Goal: Feedback & Contribution: Leave review/rating

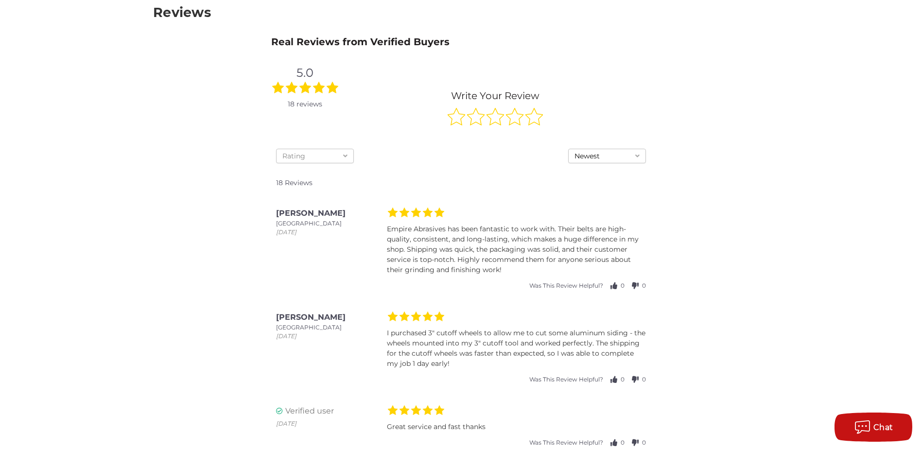
scroll to position [146, 0]
click at [531, 120] on icon at bounding box center [533, 117] width 17 height 17
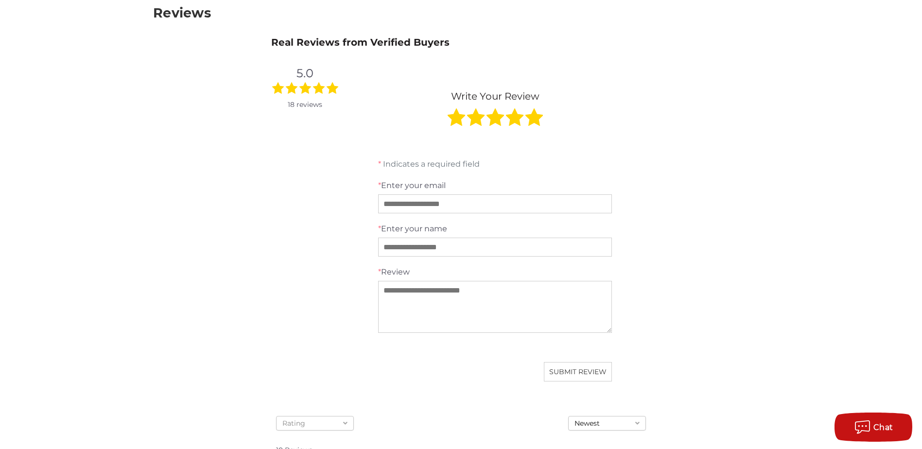
click at [389, 209] on input "text" at bounding box center [495, 203] width 234 height 19
type input "**********"
click at [393, 244] on input "text" at bounding box center [495, 247] width 234 height 19
type input "*"
type input "**********"
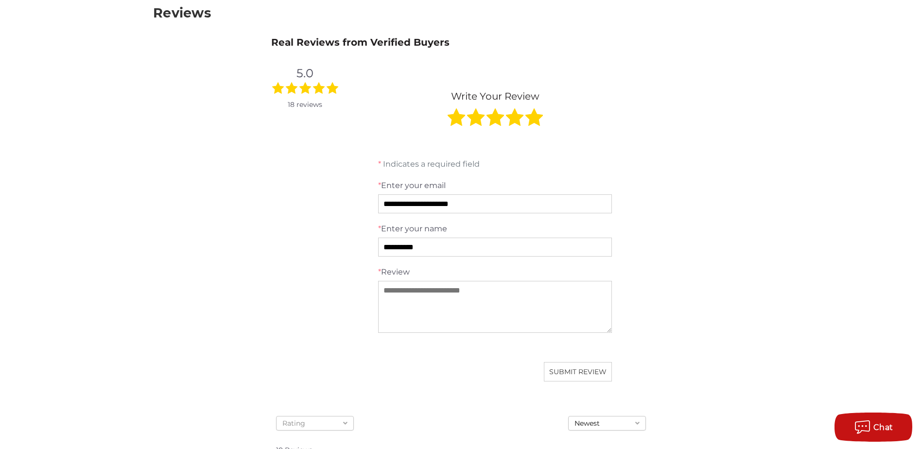
click at [390, 294] on textarea at bounding box center [495, 307] width 234 height 52
type textarea "**********"
click at [572, 376] on span "SUBMIT REVIEW" at bounding box center [577, 371] width 57 height 9
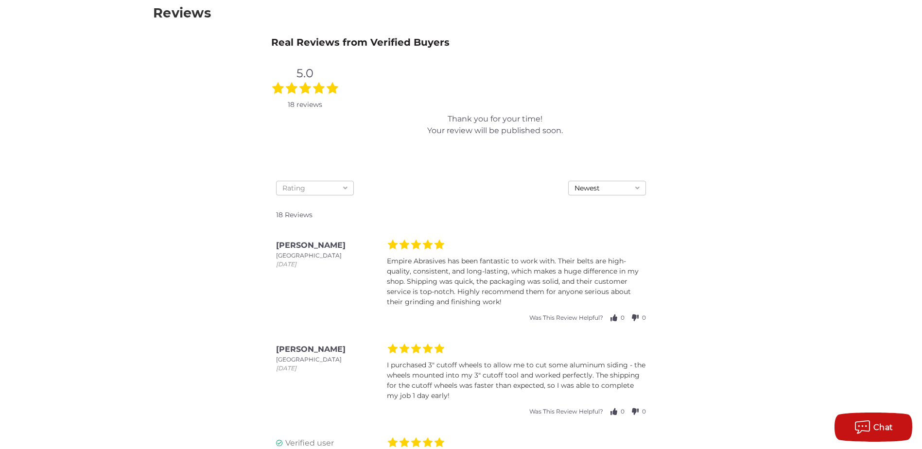
click at [344, 190] on icon at bounding box center [345, 188] width 4 height 7
click at [363, 151] on div "Thank you for your time! Your review will be published soon." at bounding box center [494, 125] width 263 height 72
click at [637, 188] on icon at bounding box center [637, 188] width 4 height 7
click at [606, 218] on div "Oldest" at bounding box center [607, 221] width 77 height 14
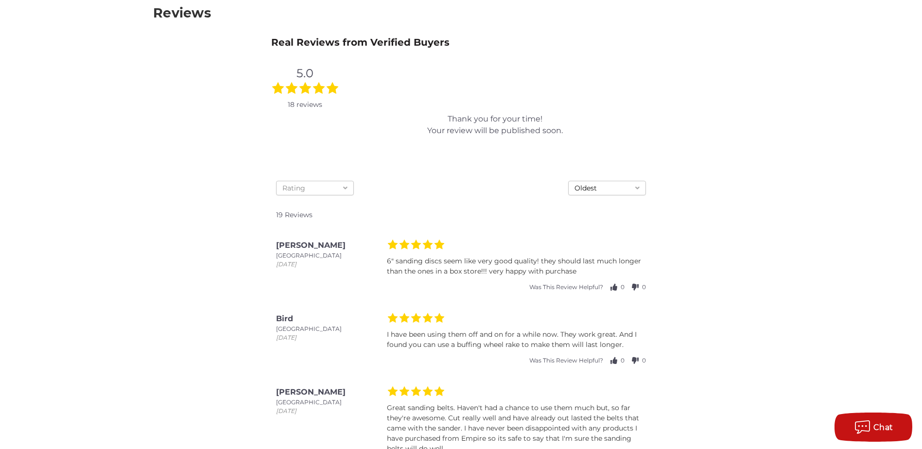
click at [635, 187] on button "Oldest" at bounding box center [607, 188] width 78 height 15
click at [612, 245] on div "Lowest Rating" at bounding box center [607, 249] width 77 height 14
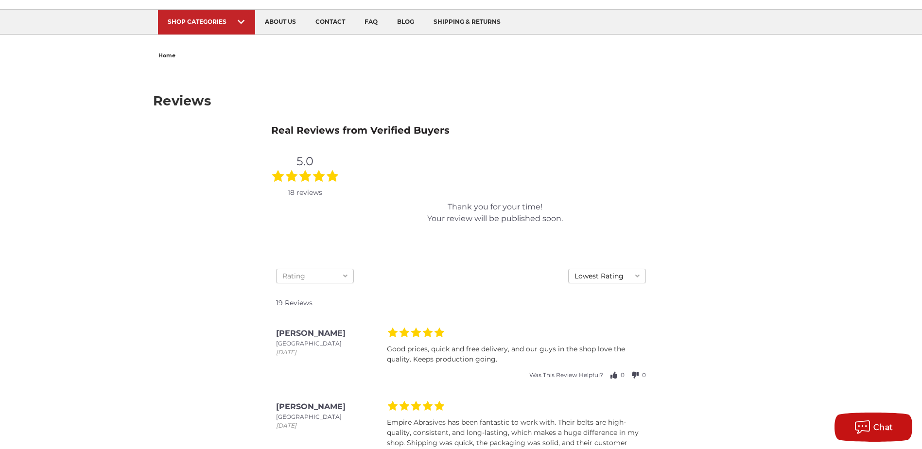
scroll to position [0, 0]
